Goal: Navigation & Orientation: Find specific page/section

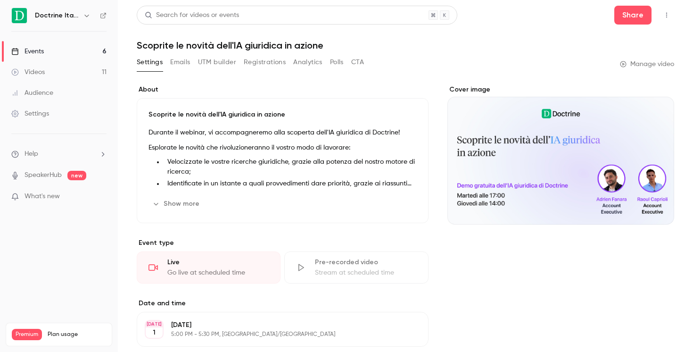
click at [78, 43] on link "Events 6" at bounding box center [59, 51] width 118 height 21
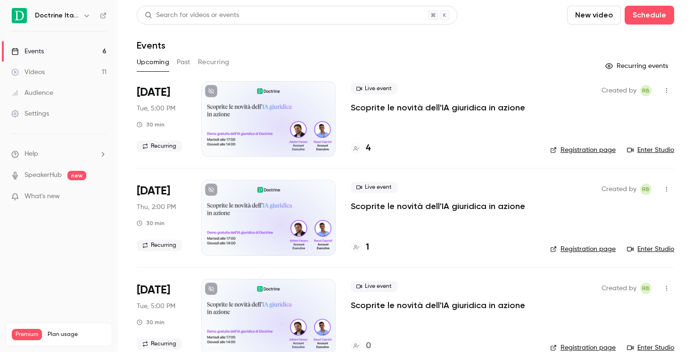
click at [357, 146] on icon at bounding box center [357, 149] width 6 height 6
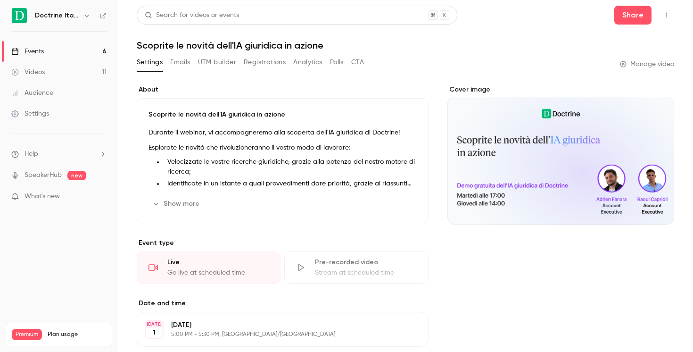
click at [59, 50] on link "Events 6" at bounding box center [59, 51] width 118 height 21
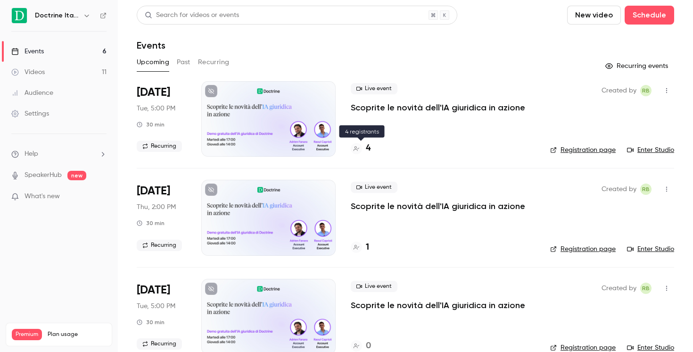
click at [359, 149] on div at bounding box center [356, 148] width 11 height 11
